Goal: Navigation & Orientation: Find specific page/section

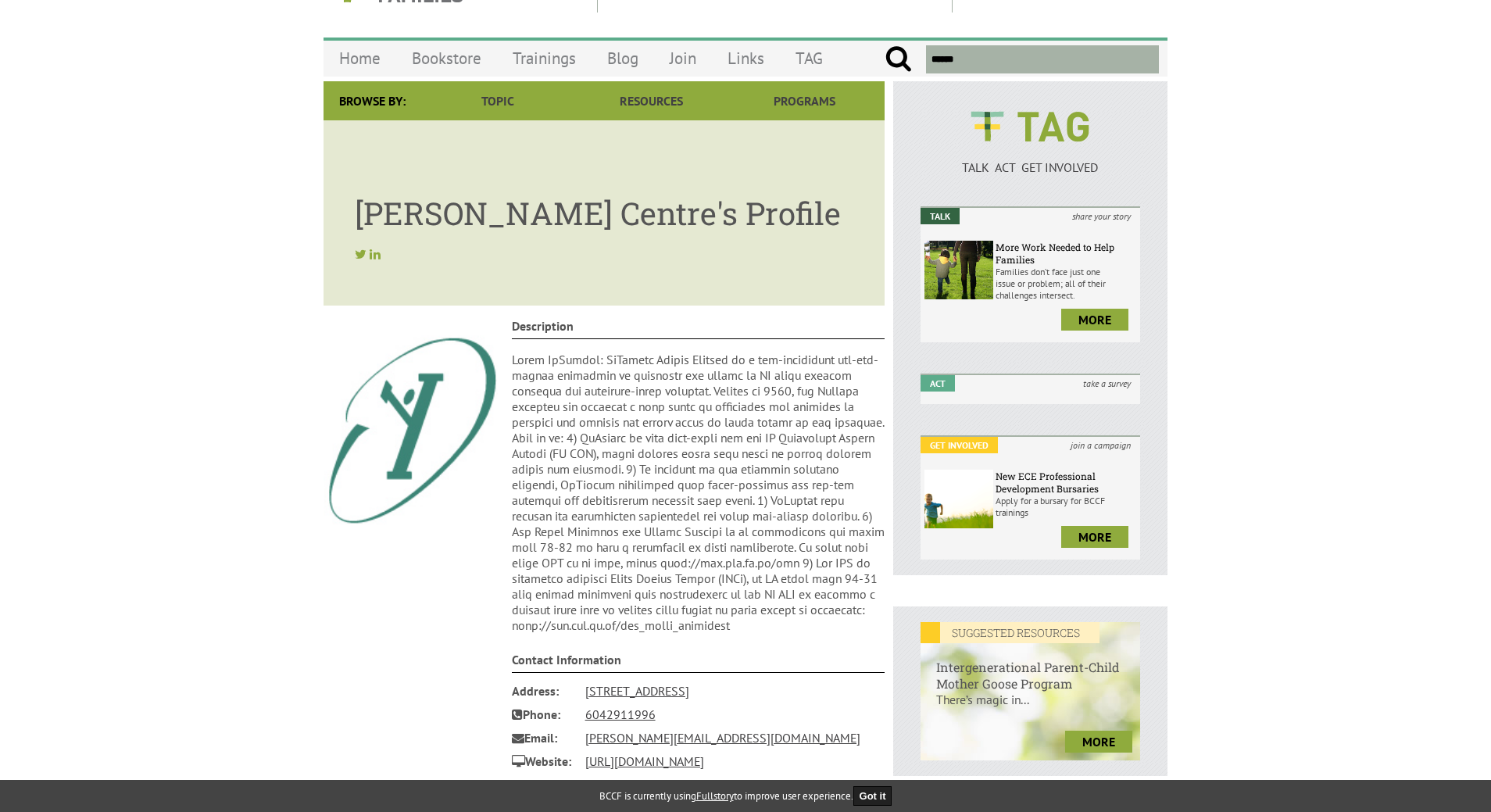
scroll to position [17, 0]
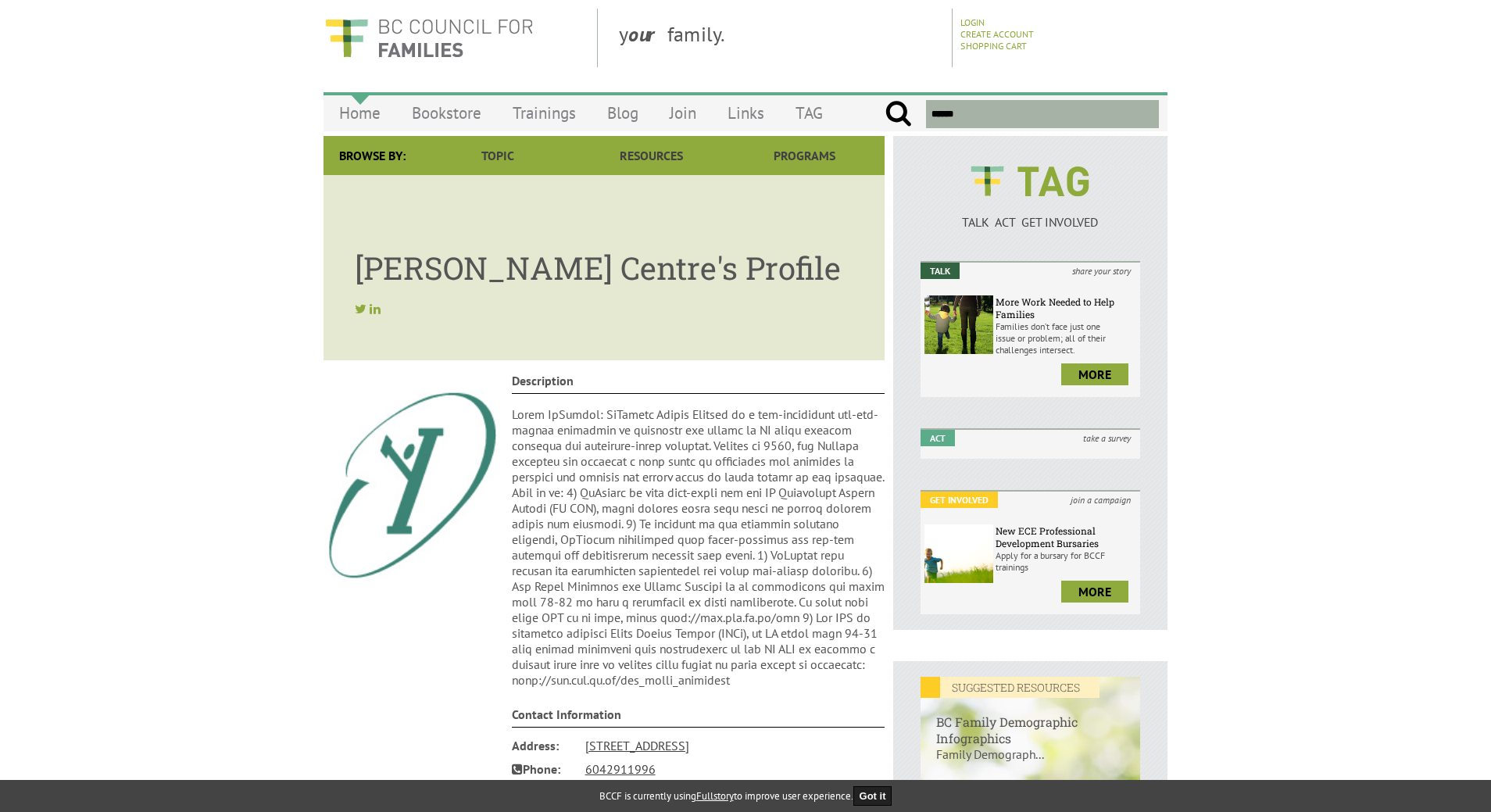
click at [374, 112] on link "Home" at bounding box center [360, 113] width 72 height 37
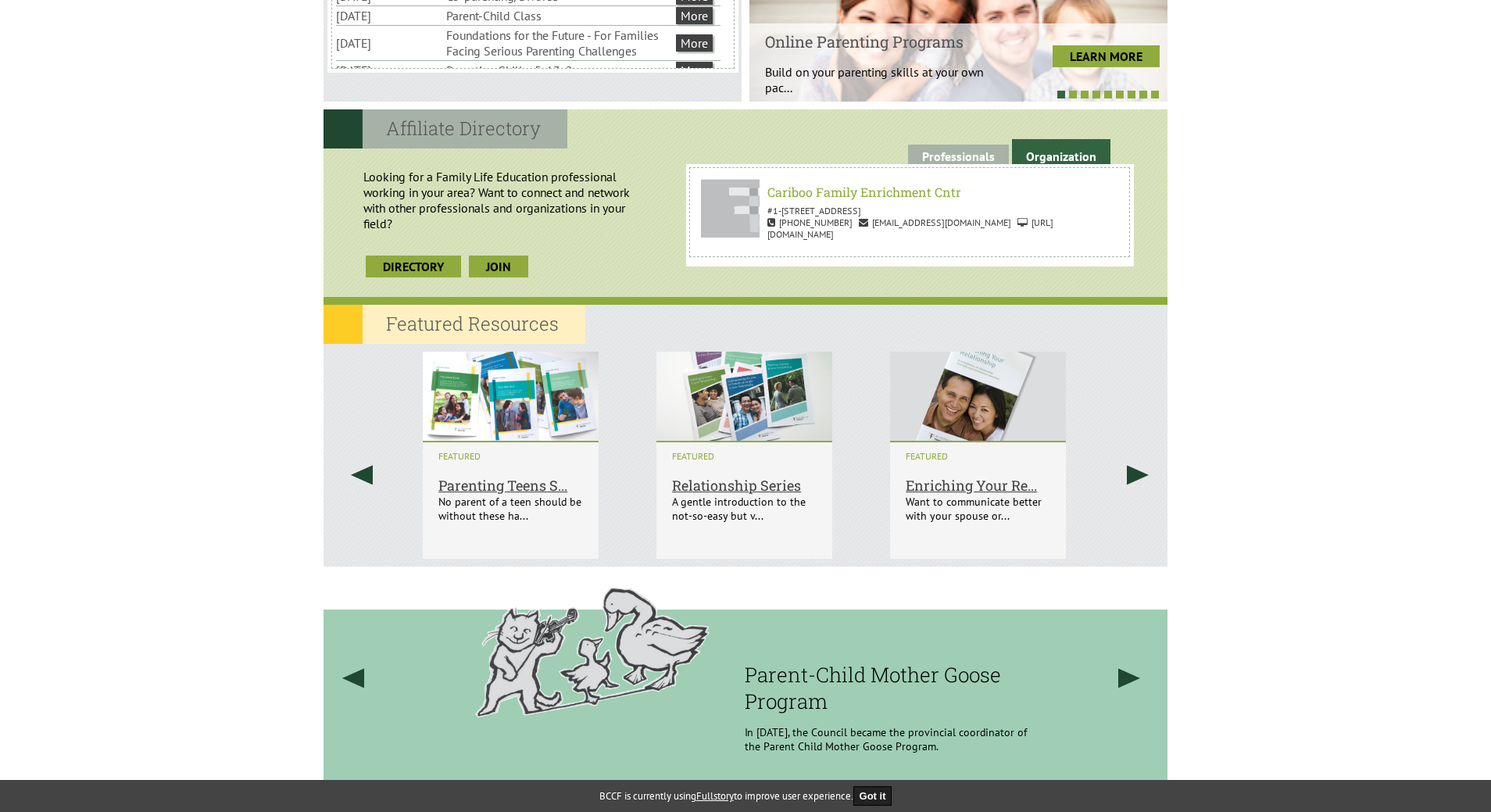
scroll to position [859, 0]
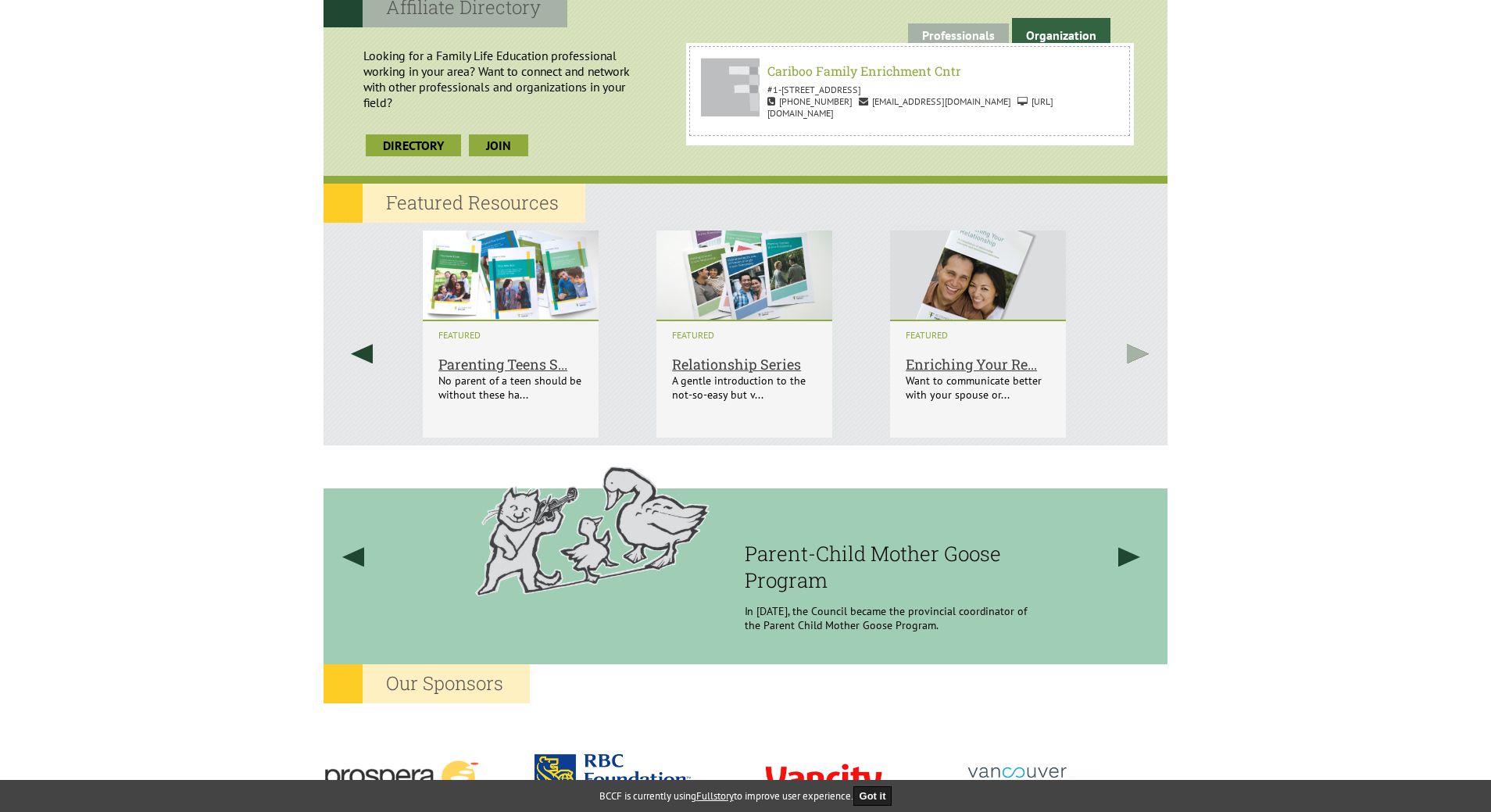
click at [1130, 346] on link at bounding box center [1138, 353] width 59 height 261
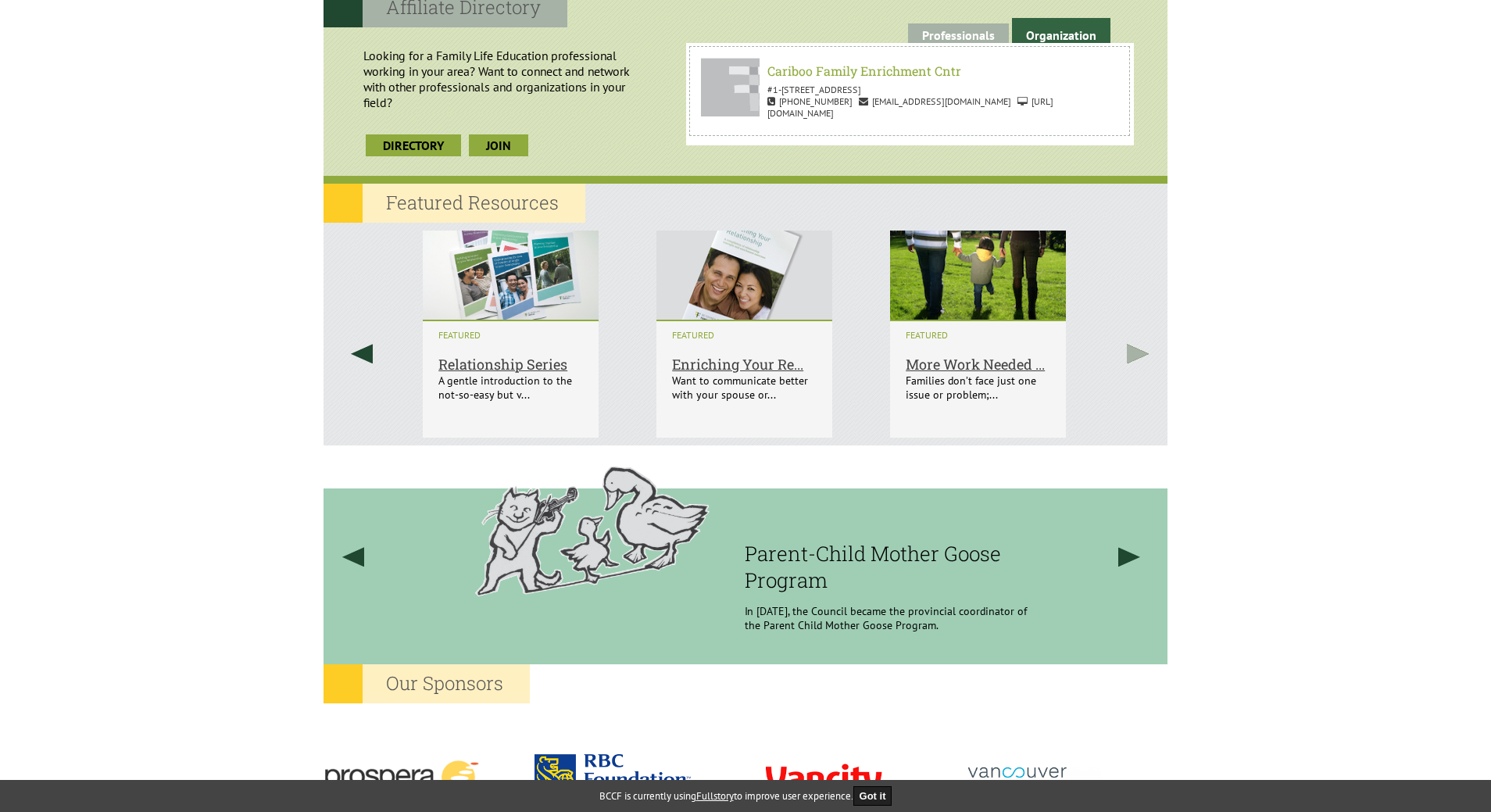
click at [1130, 346] on link at bounding box center [1138, 353] width 59 height 261
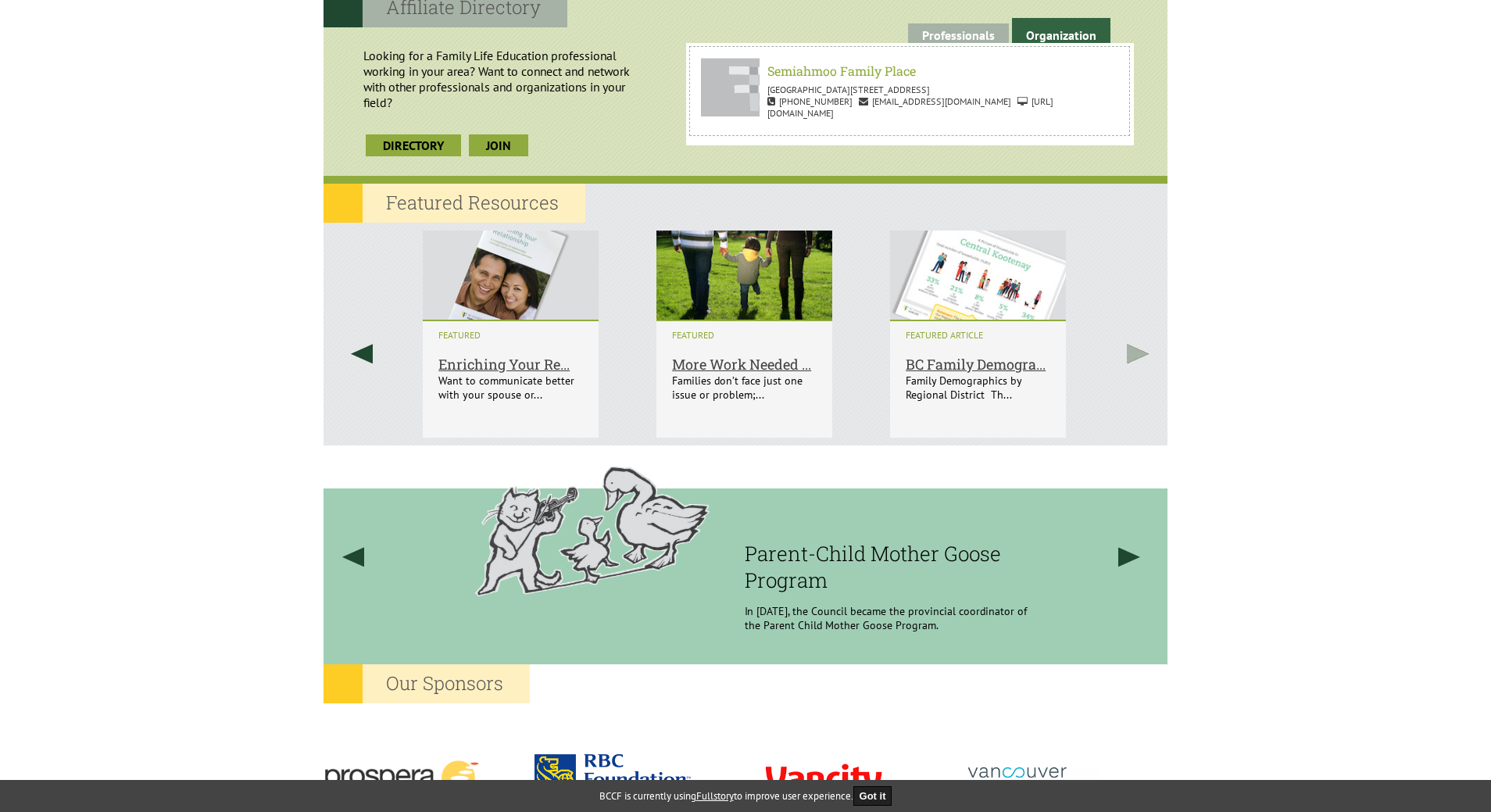
click at [1130, 346] on link at bounding box center [1138, 353] width 59 height 261
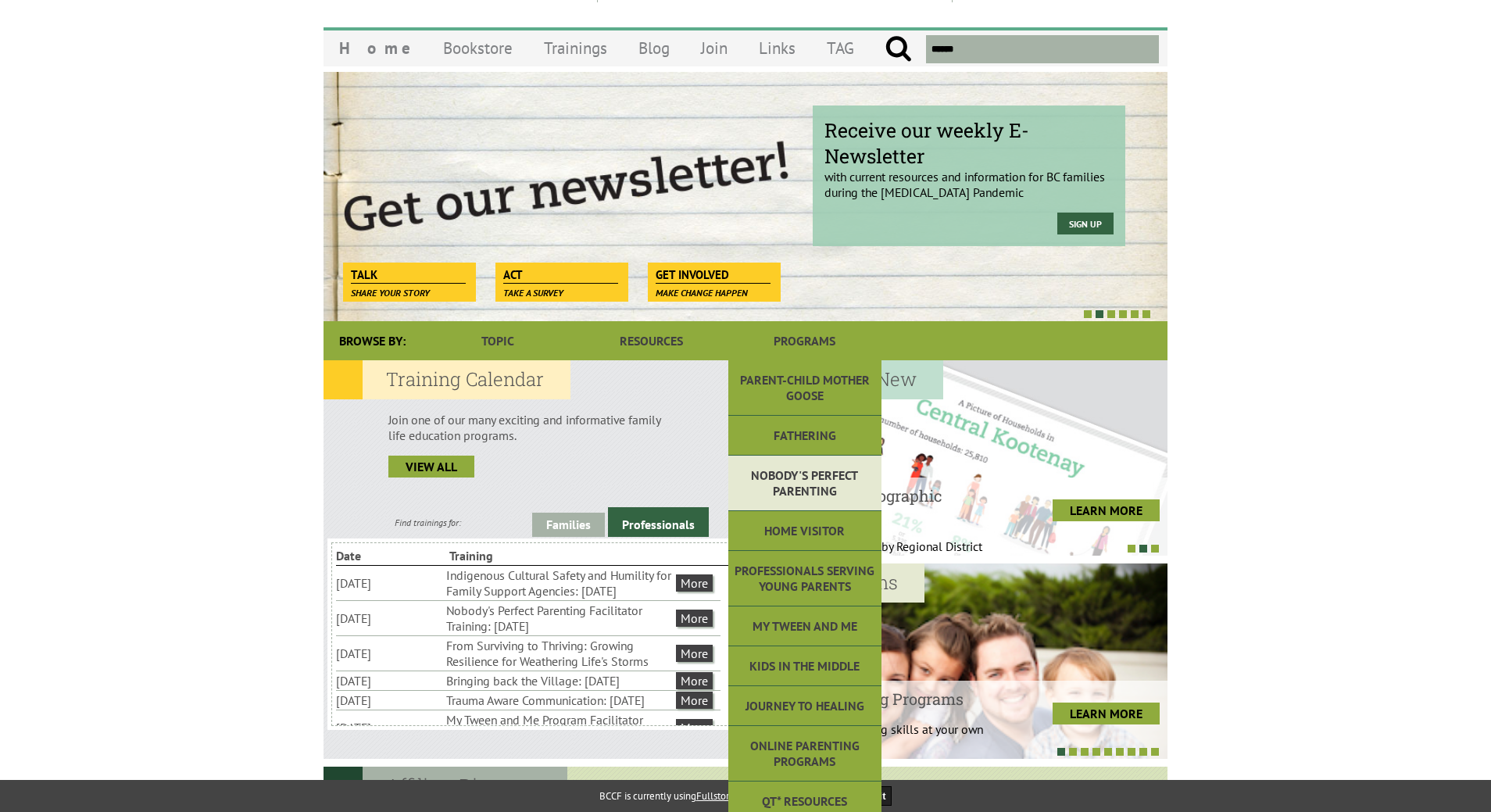
scroll to position [0, 0]
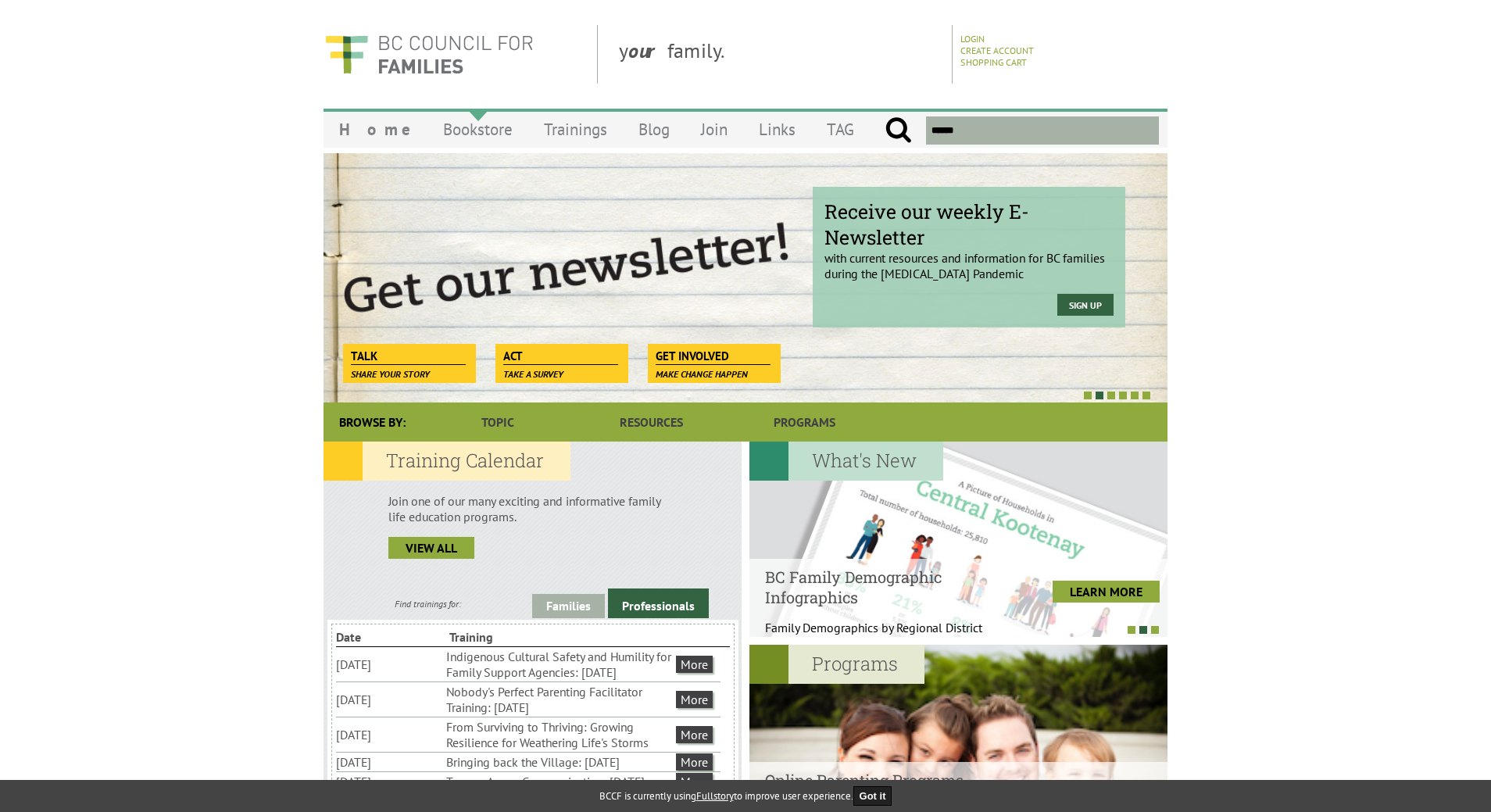
click at [454, 132] on link "Bookstore" at bounding box center [478, 130] width 101 height 37
click at [369, 129] on link "Home" at bounding box center [376, 130] width 104 height 37
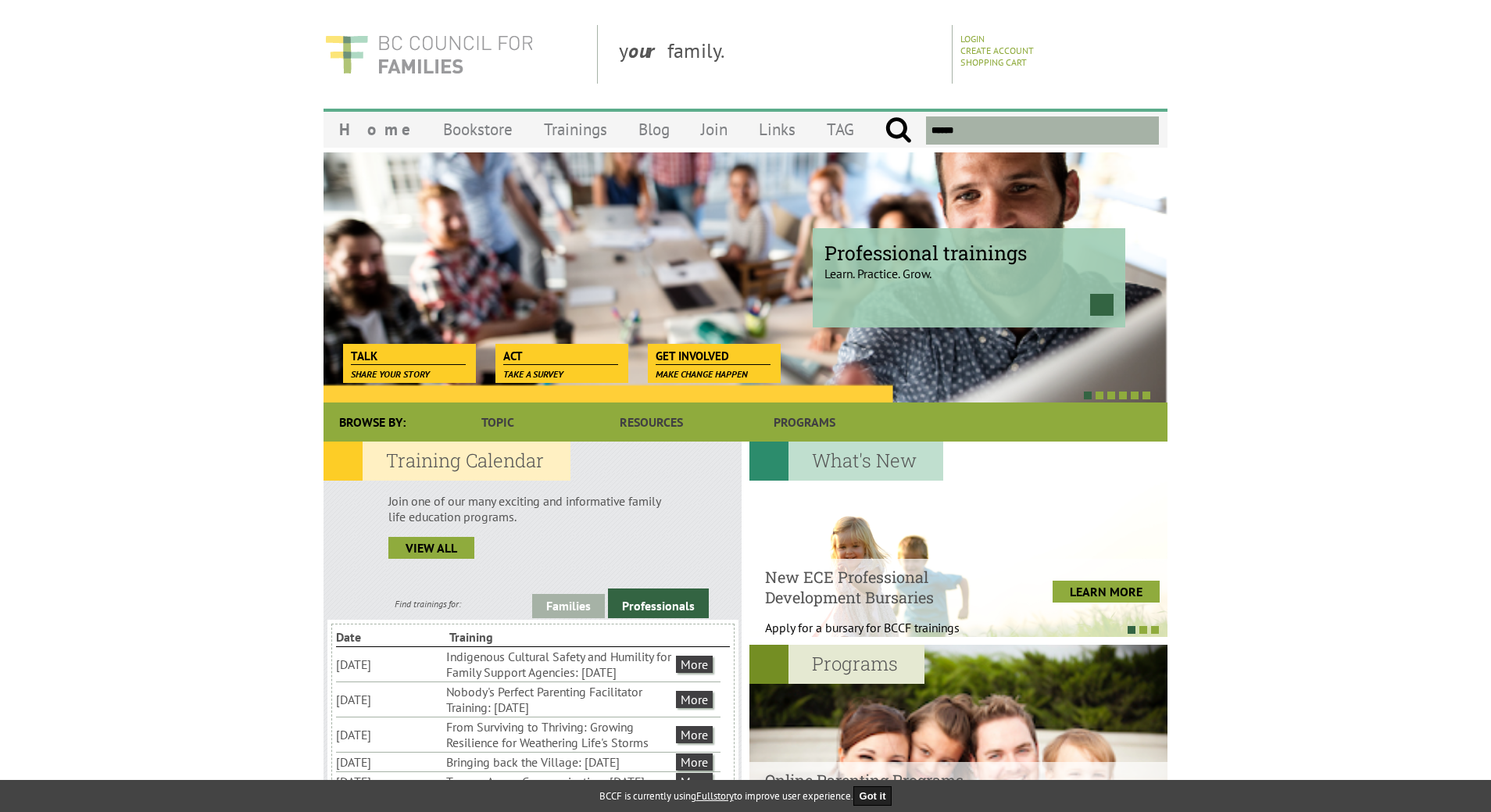
click at [408, 47] on img at bounding box center [429, 54] width 211 height 58
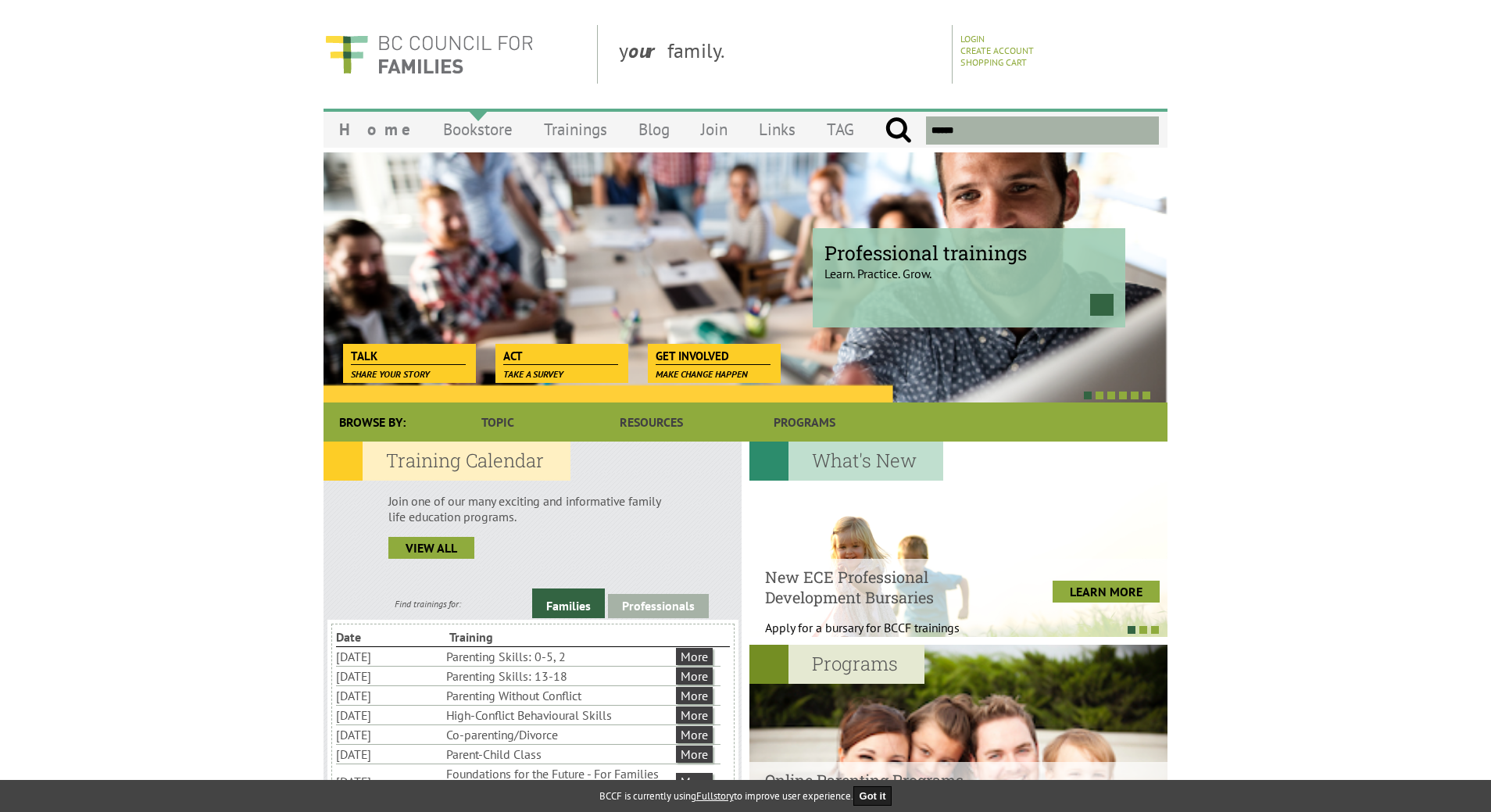
click at [465, 126] on link "Bookstore" at bounding box center [478, 130] width 101 height 37
click at [370, 128] on link "Home" at bounding box center [376, 130] width 104 height 37
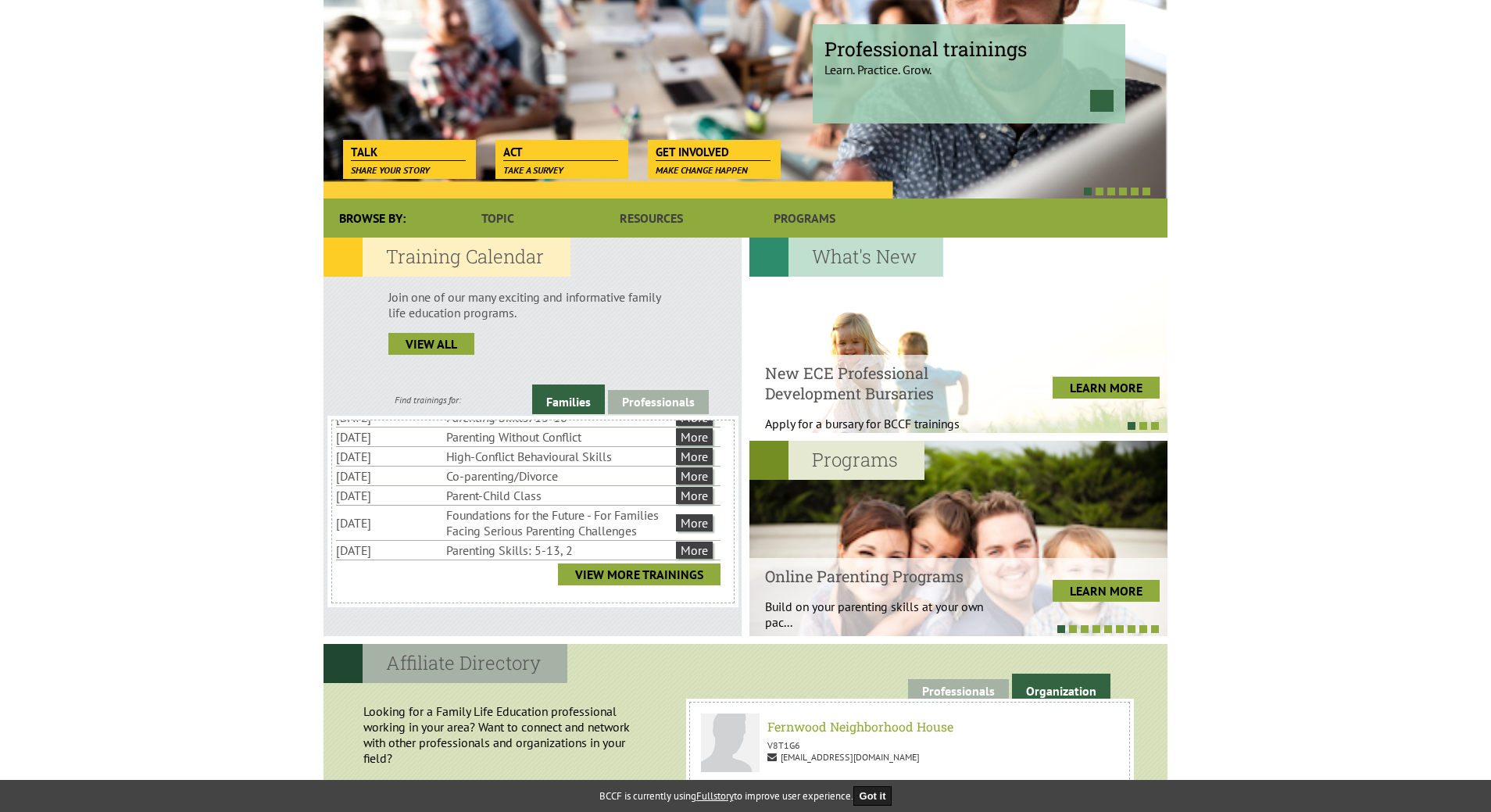
scroll to position [78, 0]
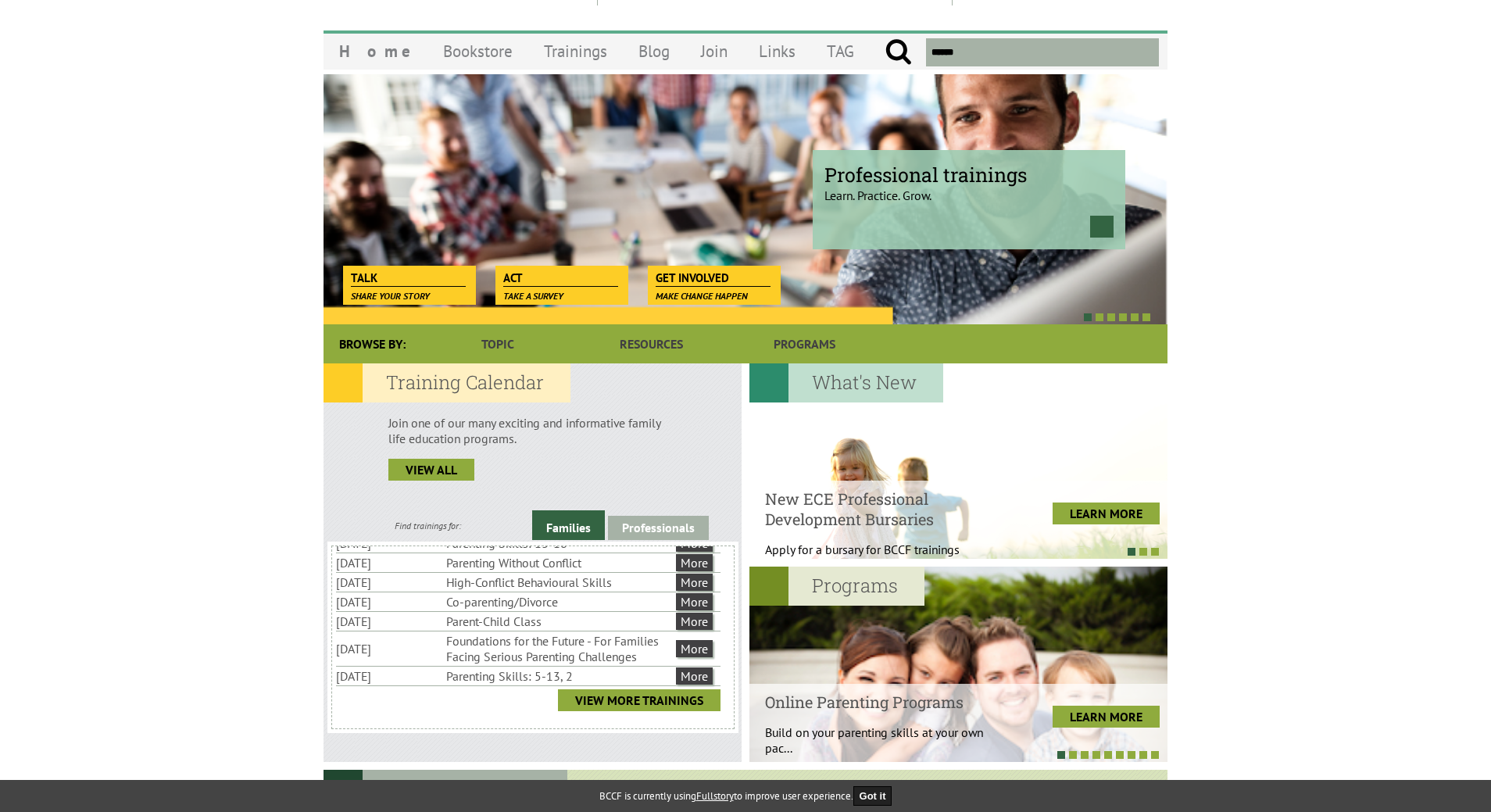
click at [635, 85] on div "Professional trainings Learn. Practice. Grow." at bounding box center [746, 199] width 844 height 250
click at [630, 53] on link "Blog" at bounding box center [654, 51] width 62 height 37
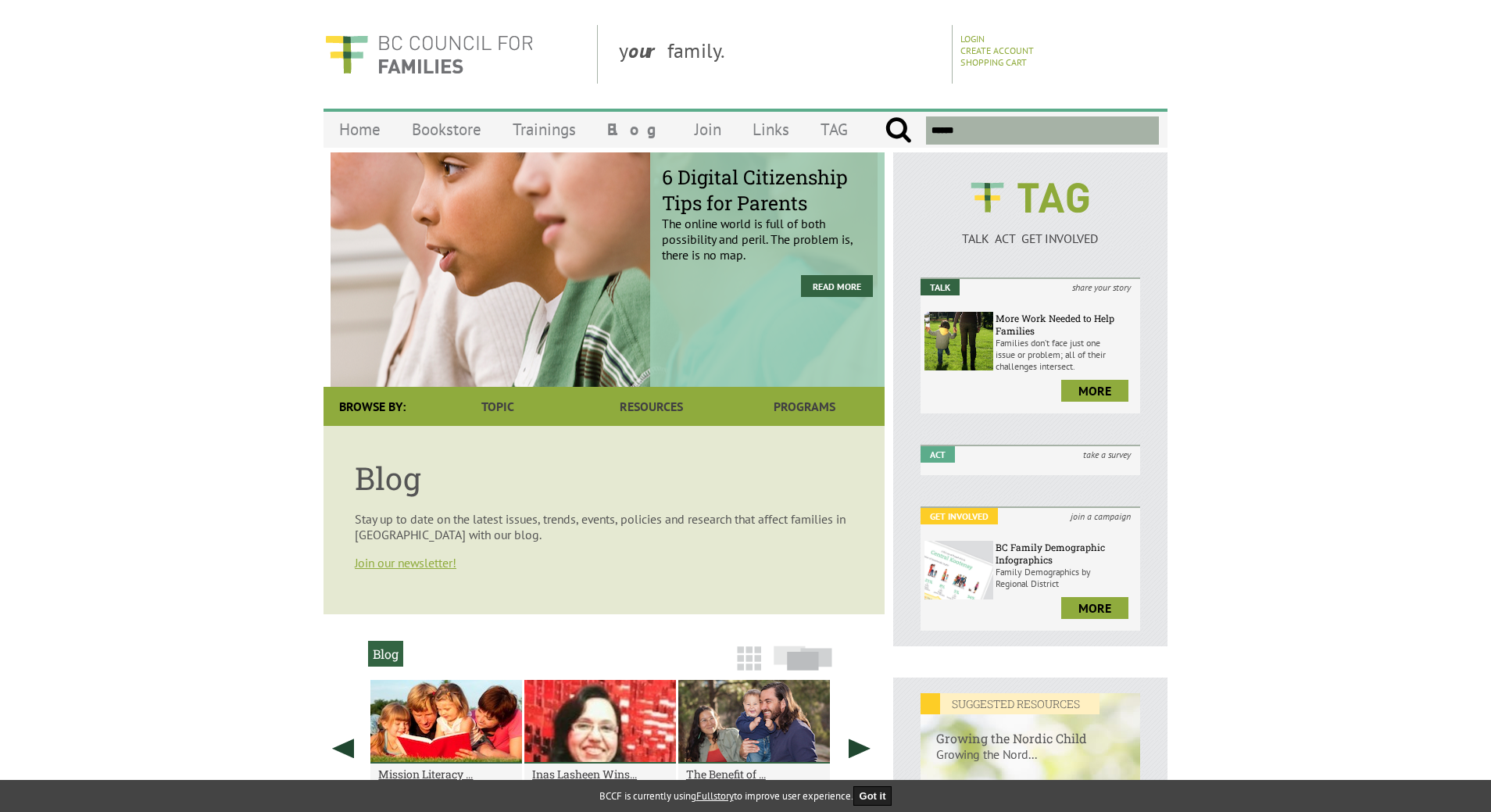
click at [1472, 152] on body "y our family. Login Create Account Shopping Cart Menu Home Bookstore Trainings …" at bounding box center [746, 613] width 1491 height 1176
